Goal: Task Accomplishment & Management: Use online tool/utility

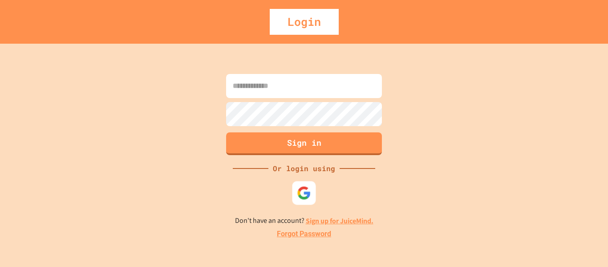
click at [313, 189] on div at bounding box center [304, 193] width 24 height 24
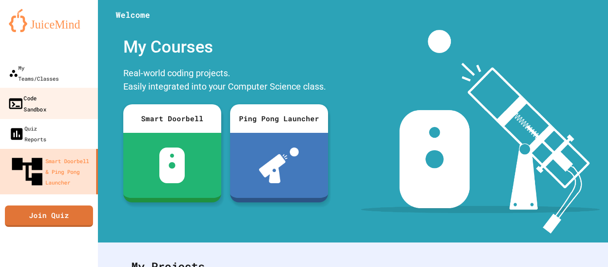
click at [46, 92] on div "Code Sandbox" at bounding box center [27, 103] width 39 height 22
